Goal: Check status

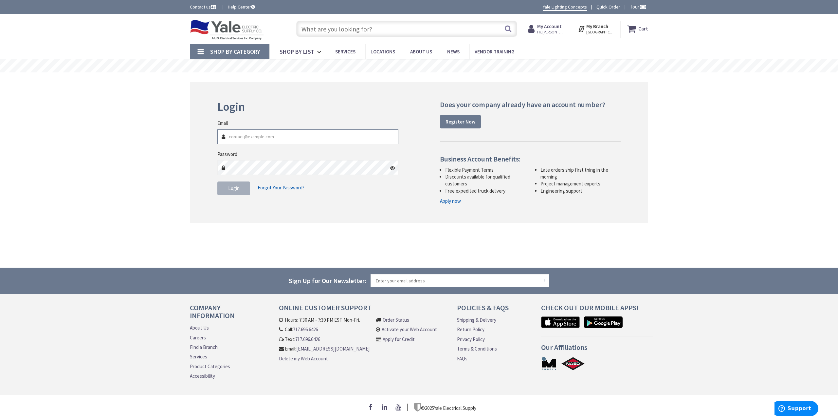
type input "[EMAIL_ADDRESS][DOMAIN_NAME]"
click at [228, 190] on span "Login" at bounding box center [233, 188] width 11 height 6
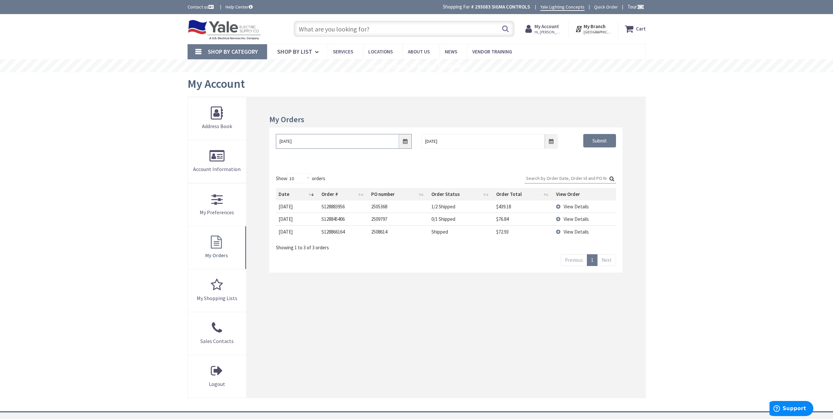
click at [411, 145] on input "[DATE]" at bounding box center [344, 141] width 136 height 15
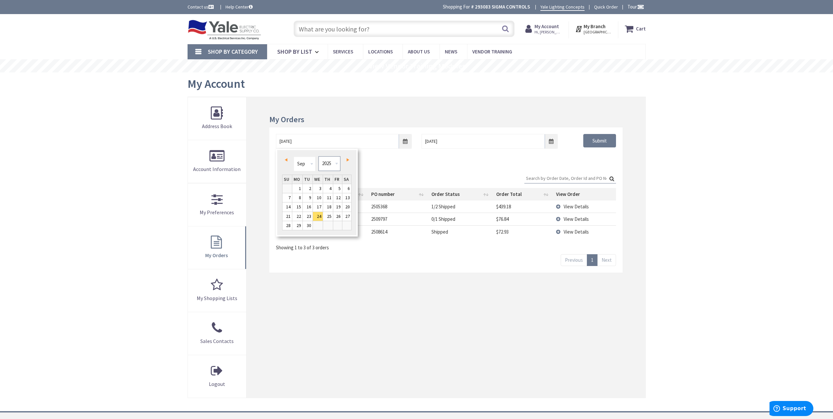
click at [325, 164] on select "1980 1981 1982 1983 1984 1985 1986 1987 1988 1989 1990 1991 1992 1993 1994 1995…" at bounding box center [330, 163] width 22 height 15
type input "[DATE]"
click at [575, 173] on input "Search:" at bounding box center [570, 178] width 92 height 10
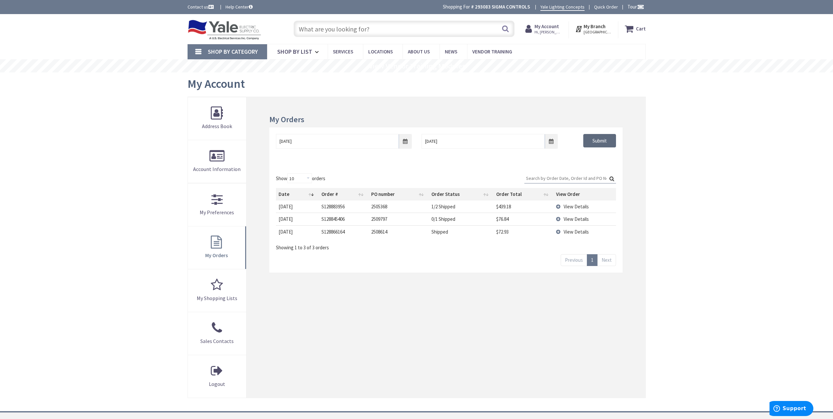
click at [593, 141] on input "Submit" at bounding box center [599, 141] width 33 height 14
